Goal: Find specific page/section: Find specific page/section

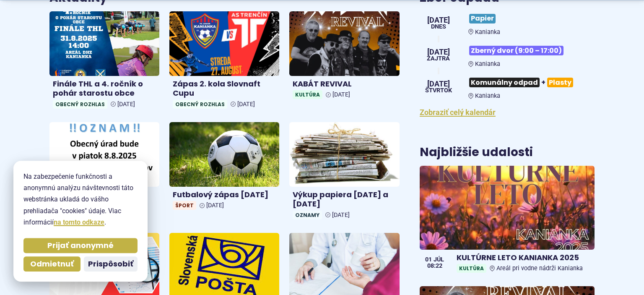
scroll to position [354, 0]
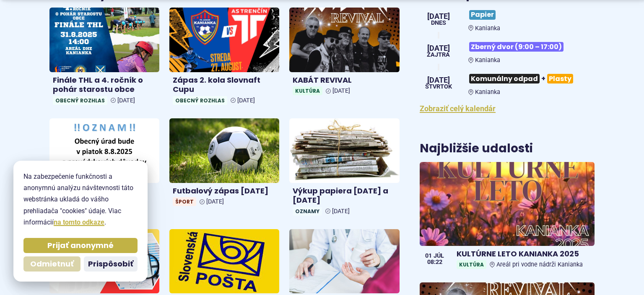
click at [41, 264] on span "Odmietnuť" at bounding box center [52, 264] width 44 height 10
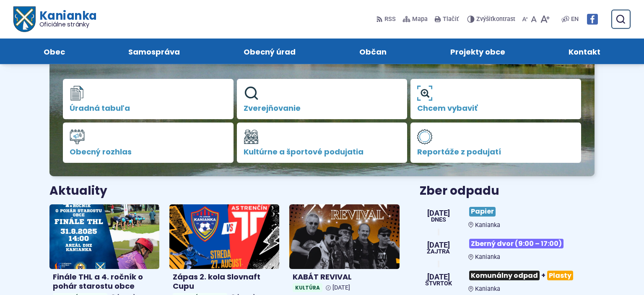
scroll to position [132, 0]
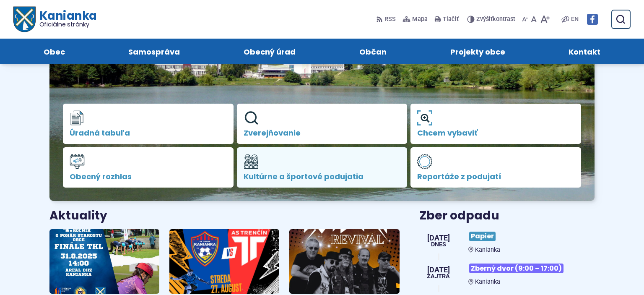
click at [301, 175] on span "Kultúrne a športové podujatia" at bounding box center [322, 176] width 157 height 8
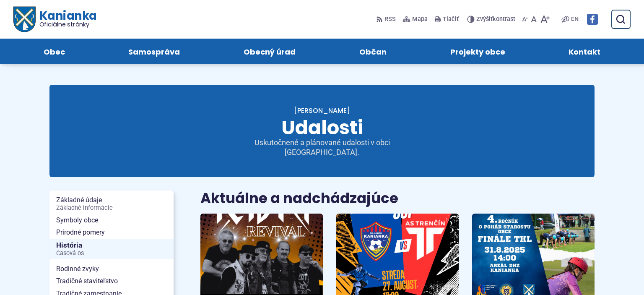
click at [65, 11] on span "Kanianka Oficiálne stránky" at bounding box center [65, 19] width 61 height 18
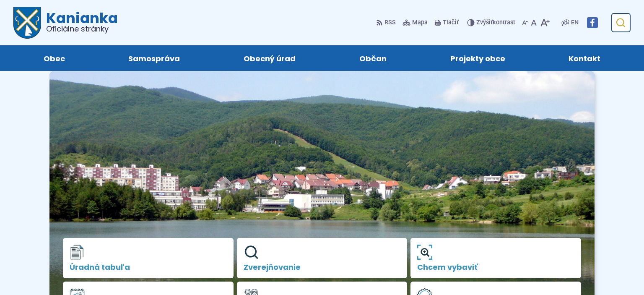
click at [621, 23] on icon "submit" at bounding box center [620, 23] width 10 height 10
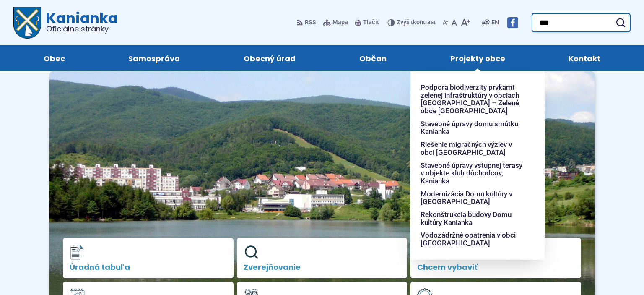
type input "***"
click at [613, 15] on button "Odoslať vyhľadávací formulár" at bounding box center [620, 22] width 15 height 15
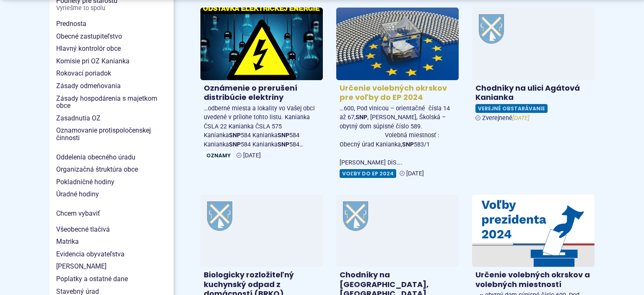
scroll to position [620, 0]
